Goal: Information Seeking & Learning: Learn about a topic

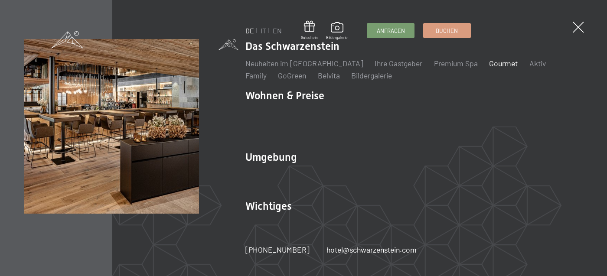
click at [489, 68] on link "Gourmet" at bounding box center [503, 63] width 29 height 10
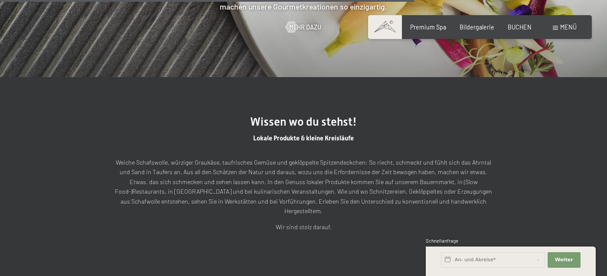
scroll to position [1922, 0]
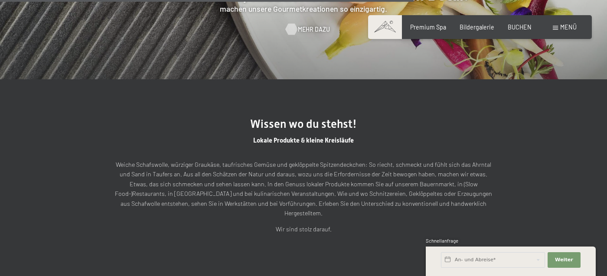
click at [309, 34] on span "Mehr dazu" at bounding box center [314, 29] width 32 height 9
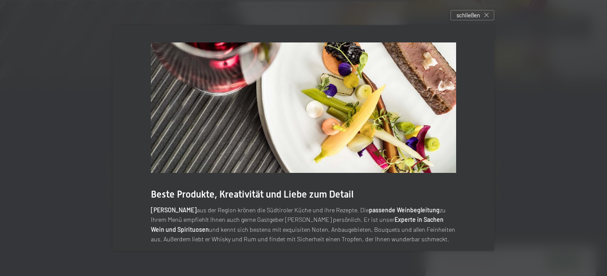
scroll to position [81, 0]
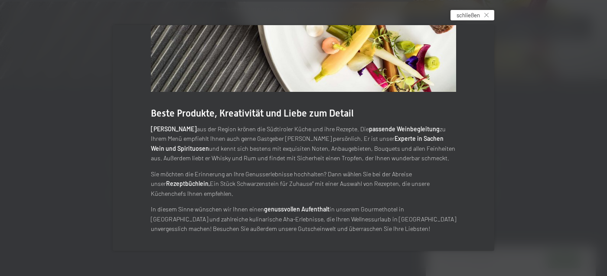
click at [462, 17] on span "schließen" at bounding box center [467, 15] width 23 height 8
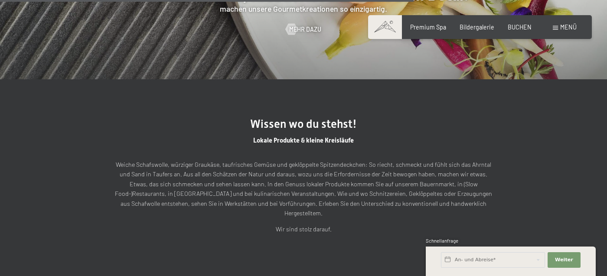
click at [558, 32] on div "Buchen Anfragen Premium Spa Bildergalerie BUCHEN Menü DE IT EN Gutschein Bilder…" at bounding box center [479, 27] width 193 height 9
click at [558, 29] on div "Menü" at bounding box center [564, 27] width 24 height 9
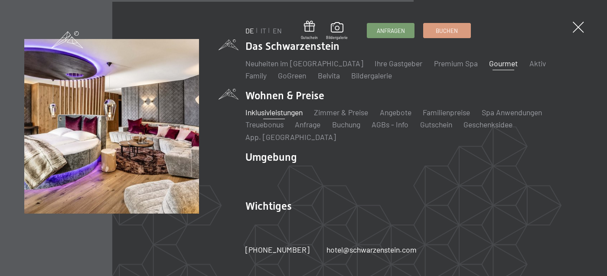
click at [298, 117] on link "Inklusivleistungen" at bounding box center [273, 112] width 57 height 10
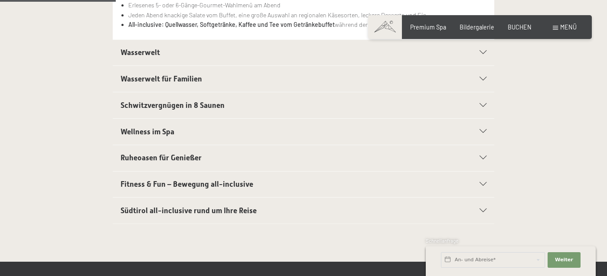
scroll to position [284, 0]
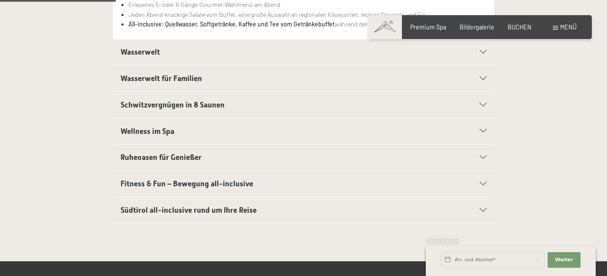
click at [126, 52] on span "Wasserwelt" at bounding box center [139, 52] width 39 height 9
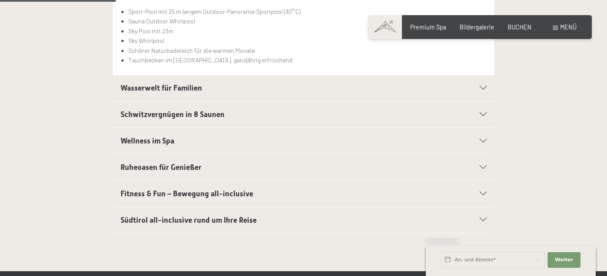
scroll to position [266, 0]
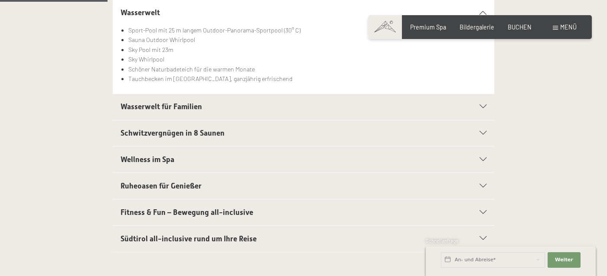
click at [141, 110] on span "Wasserwelt für Familien" at bounding box center [160, 106] width 81 height 9
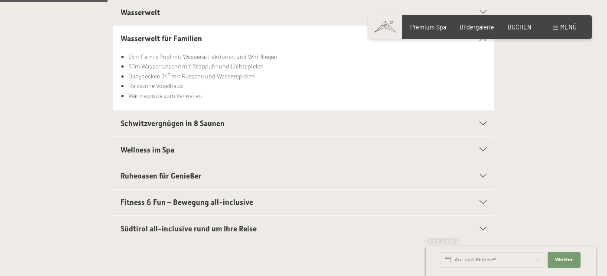
click at [153, 125] on span "Schwitzvergnügen in 8 Saunen" at bounding box center [172, 123] width 104 height 9
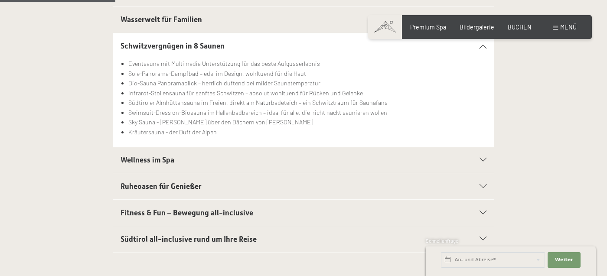
scroll to position [294, 0]
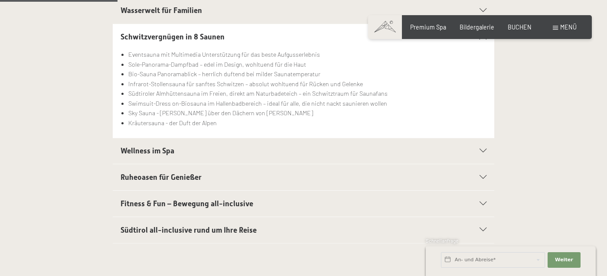
click at [133, 171] on div "Ruheoasen für Genießer" at bounding box center [303, 177] width 366 height 26
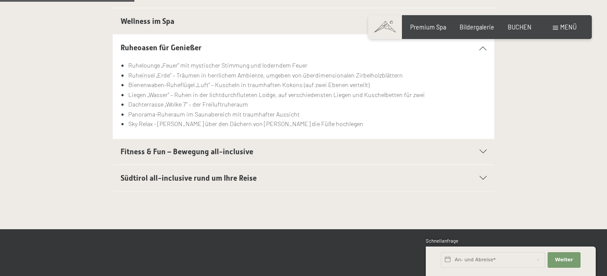
scroll to position [337, 0]
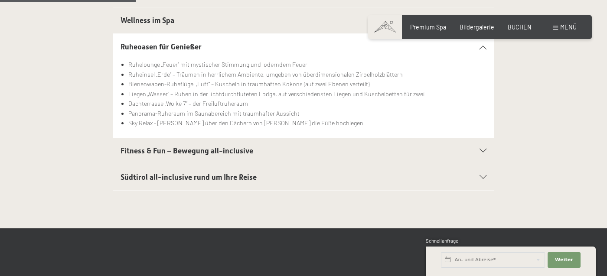
click at [175, 154] on span "Fitness & Fun – Bewegung all-inclusive" at bounding box center [186, 150] width 133 height 9
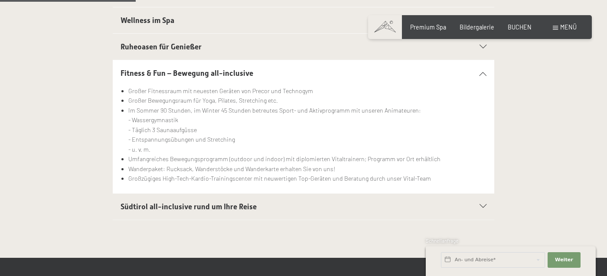
click at [558, 29] on span at bounding box center [554, 28] width 5 height 4
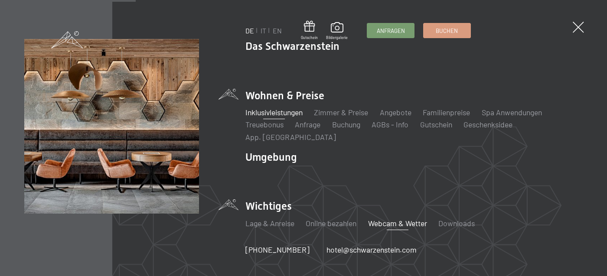
click at [408, 218] on link "Webcam & Wetter" at bounding box center [397, 223] width 59 height 10
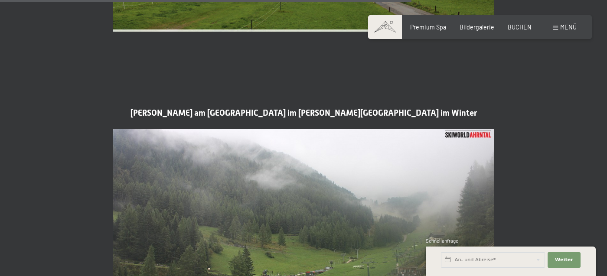
scroll to position [1854, 0]
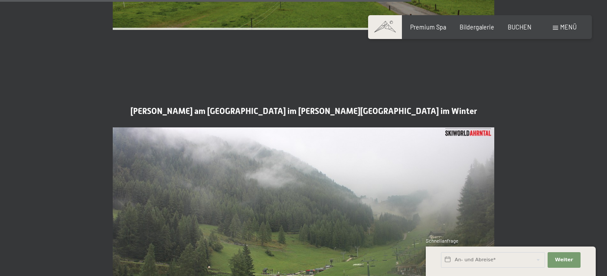
click at [565, 28] on span "Menü" at bounding box center [568, 26] width 16 height 7
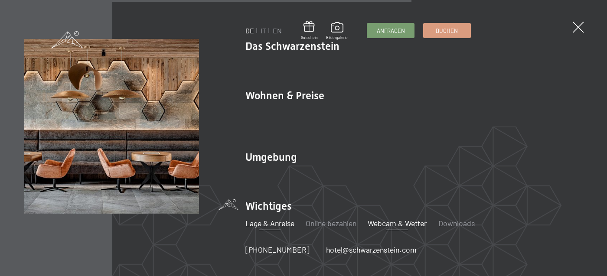
click at [289, 218] on link "Lage & Anreise" at bounding box center [269, 223] width 49 height 10
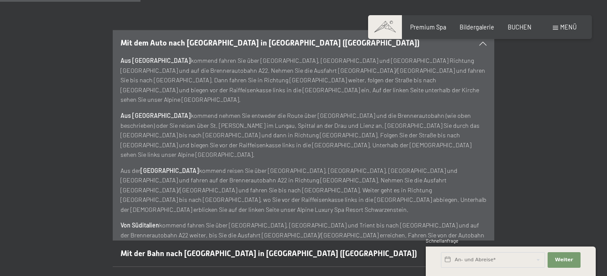
scroll to position [234, 0]
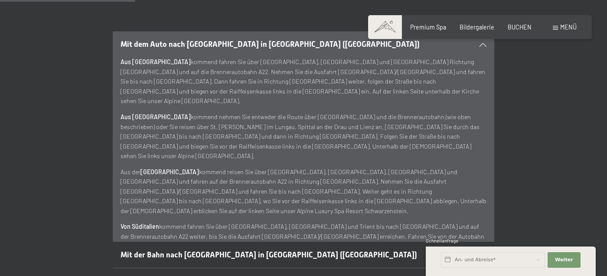
click at [558, 31] on div "Menü" at bounding box center [564, 27] width 24 height 9
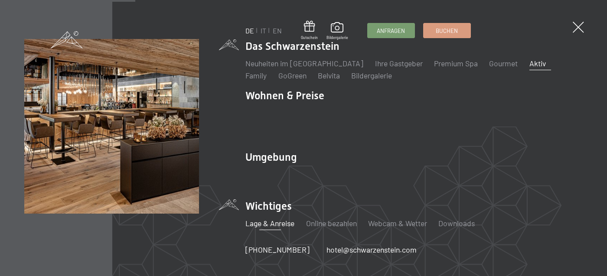
click at [529, 68] on link "Aktiv" at bounding box center [537, 63] width 16 height 10
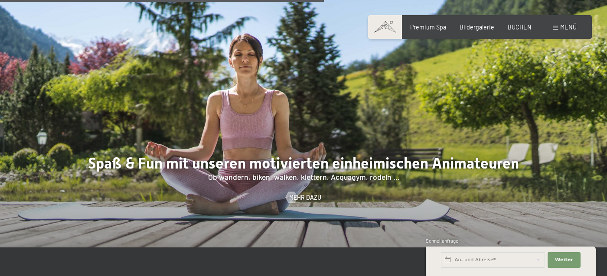
scroll to position [1132, 0]
click at [309, 193] on span "Mehr dazu" at bounding box center [314, 197] width 32 height 9
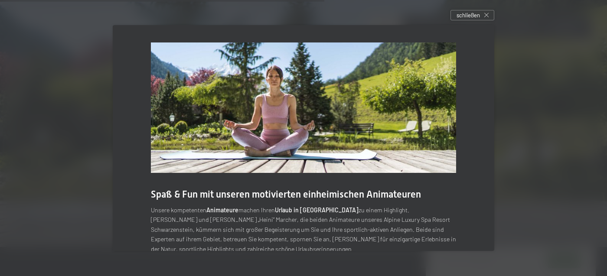
scroll to position [20, 0]
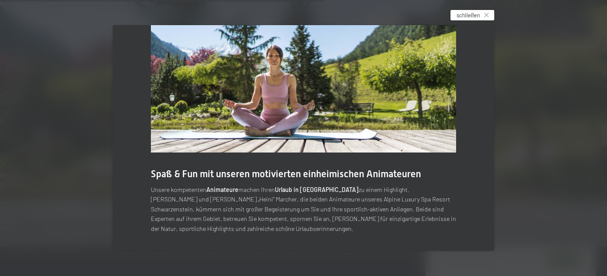
click at [484, 19] on div "schließen" at bounding box center [472, 15] width 44 height 10
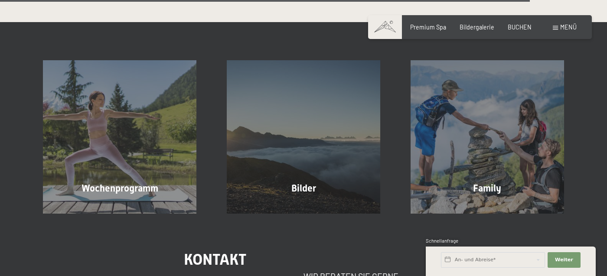
scroll to position [1898, 0]
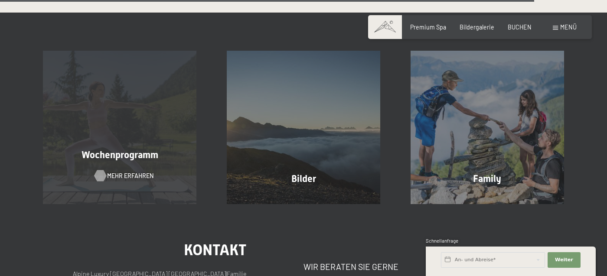
click at [138, 172] on span "Mehr erfahren" at bounding box center [130, 176] width 46 height 9
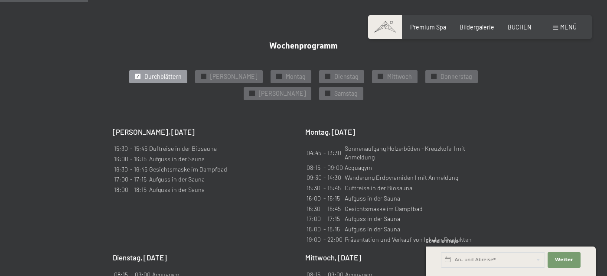
scroll to position [477, 0]
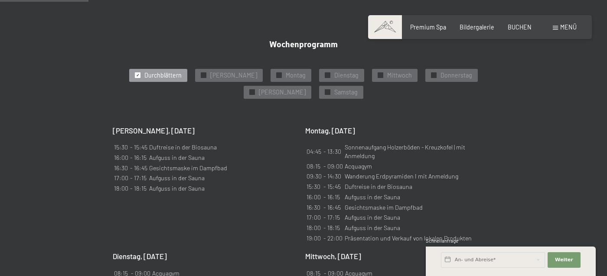
click at [144, 76] on span "Durchblättern" at bounding box center [162, 75] width 37 height 9
click at [334, 92] on span "Samstag" at bounding box center [345, 92] width 23 height 9
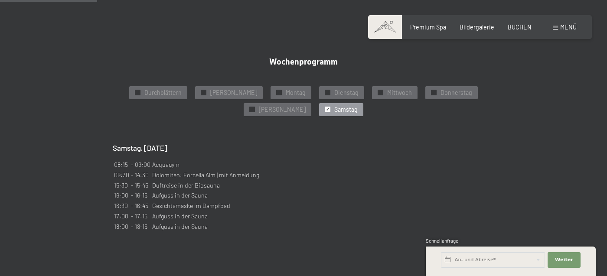
scroll to position [462, 0]
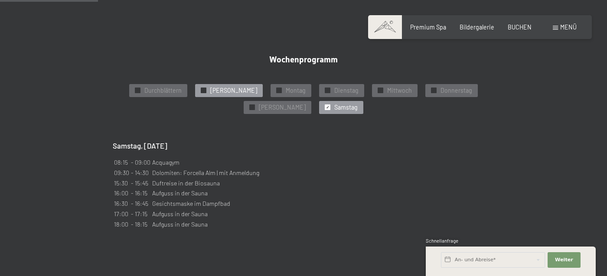
click at [210, 91] on span "Sonntag" at bounding box center [233, 90] width 47 height 9
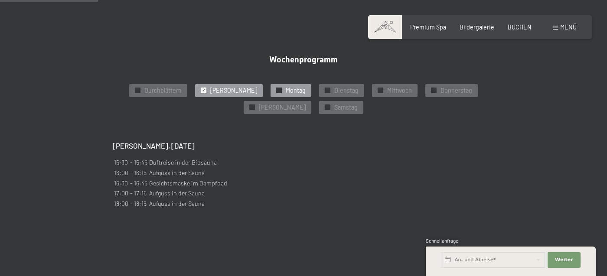
click at [270, 92] on div "✓ Montag" at bounding box center [290, 90] width 41 height 13
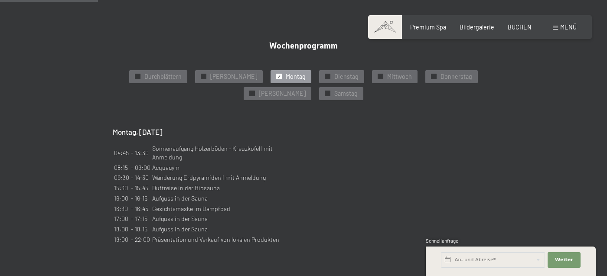
scroll to position [477, 0]
drag, startPoint x: 152, startPoint y: 147, endPoint x: 226, endPoint y: 150, distance: 74.2
click at [226, 150] on td "Sonnenaufgang Holzerböden - Kreuzkofel | mit Anmeldung" at bounding box center [224, 152] width 145 height 18
copy td "Sonnenaufgang Holzerböden"
click at [38, 224] on section "Wochenprogramm ✓ Durchblättern ✓ Sonntag ✓ Montag ✓ Dienstag ✓ Mittwoch ✓ Donne…" at bounding box center [303, 142] width 607 height 280
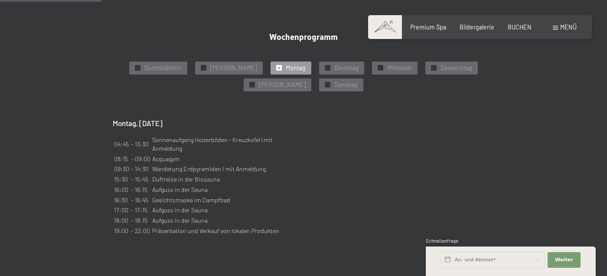
scroll to position [485, 0]
click at [334, 64] on span "Dienstag" at bounding box center [346, 67] width 24 height 9
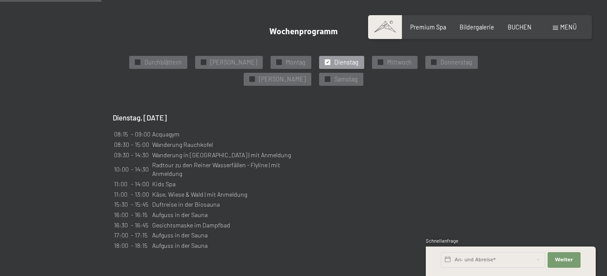
scroll to position [492, 0]
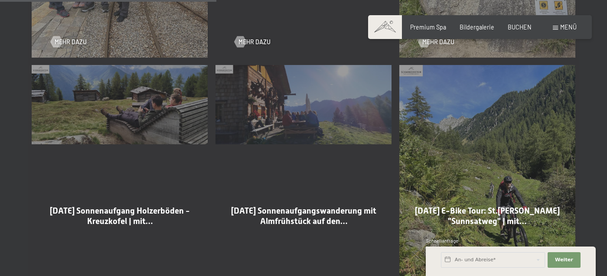
scroll to position [879, 0]
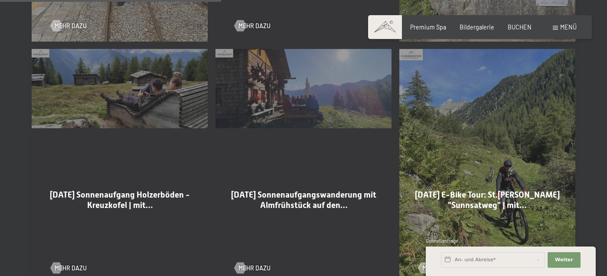
click at [130, 107] on div "[DATE] Sonnenaufgang Holzerböden - Kreuzkofel | mit… Mehr dazu" at bounding box center [120, 166] width 184 height 242
click at [104, 192] on span "[DATE] Sonnenaufgang Holzerböden - Kreuzkofel | mit…" at bounding box center [120, 200] width 140 height 20
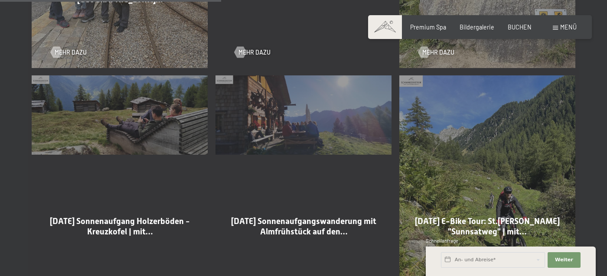
scroll to position [838, 0]
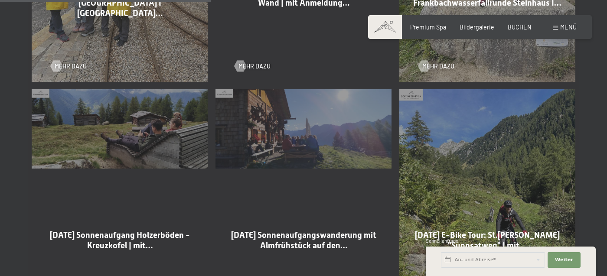
click at [101, 141] on div "[DATE] Sonnenaufgang Holzerböden - Kreuzkofel | mit… Mehr dazu" at bounding box center [120, 207] width 184 height 242
